Goal: Task Accomplishment & Management: Manage account settings

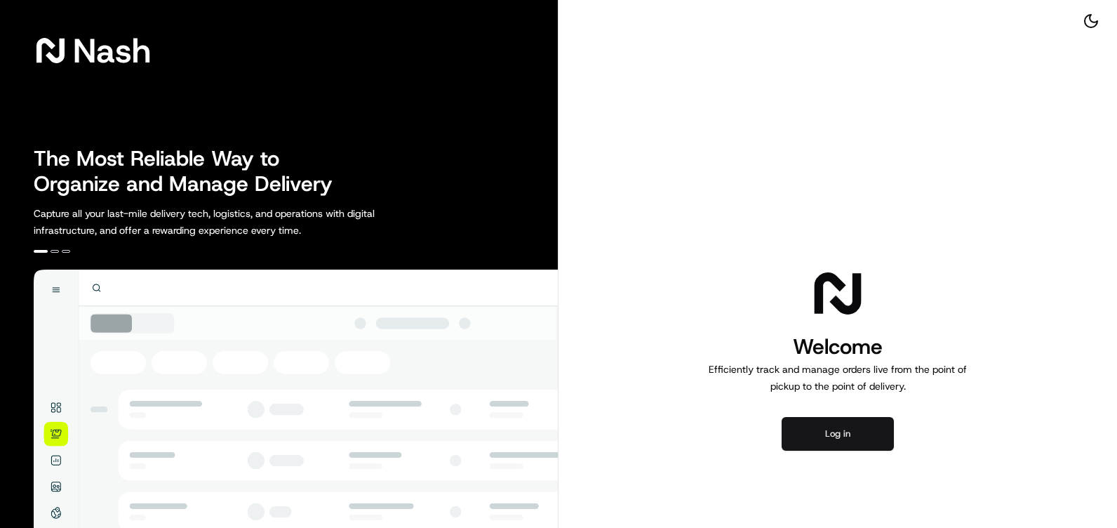
click at [845, 420] on button "Log in" at bounding box center [838, 434] width 112 height 34
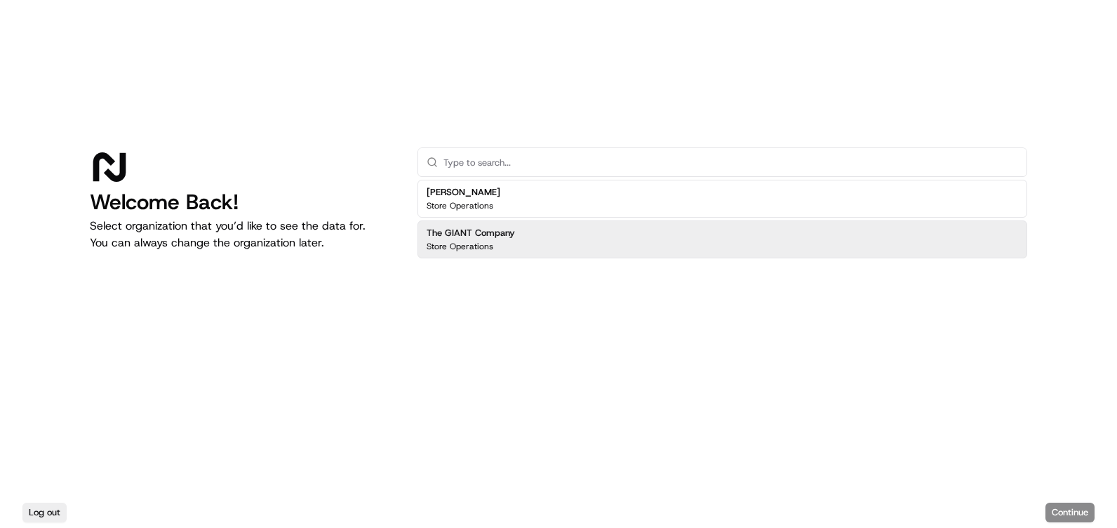
click at [582, 241] on div "The GIANT Company Store Operations" at bounding box center [723, 239] width 610 height 38
click at [1046, 498] on div "Log out Continue" at bounding box center [558, 512] width 1117 height 31
click at [1051, 502] on div "Log out Continue" at bounding box center [558, 512] width 1117 height 31
click at [1053, 507] on button "Continue" at bounding box center [1070, 513] width 49 height 20
